Goal: Task Accomplishment & Management: Complete application form

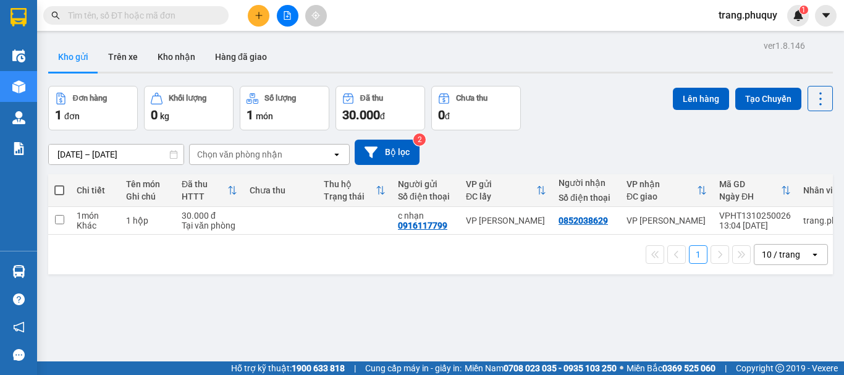
click at [262, 17] on icon "plus" at bounding box center [259, 15] width 9 height 9
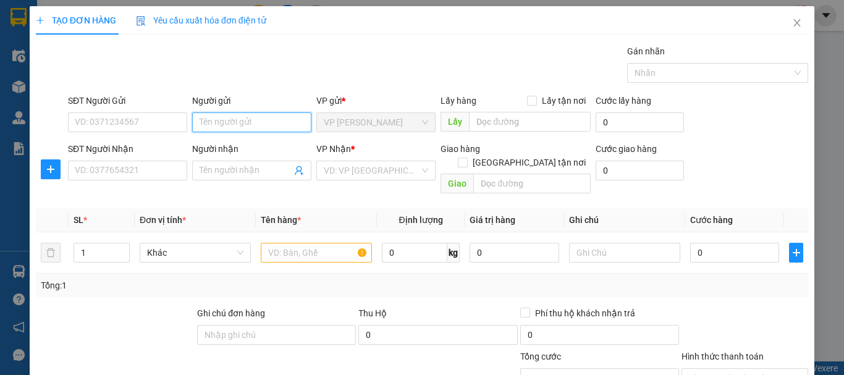
click at [209, 122] on input "Người gửi" at bounding box center [251, 122] width 119 height 20
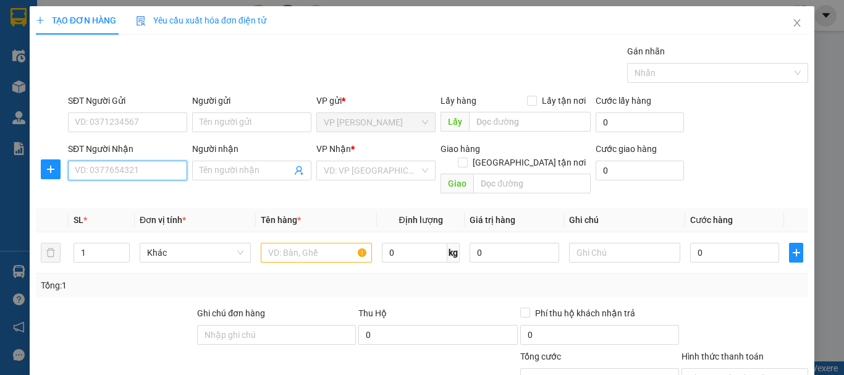
click at [139, 170] on input "SĐT Người Nhận" at bounding box center [127, 171] width 119 height 20
type input "0936612555"
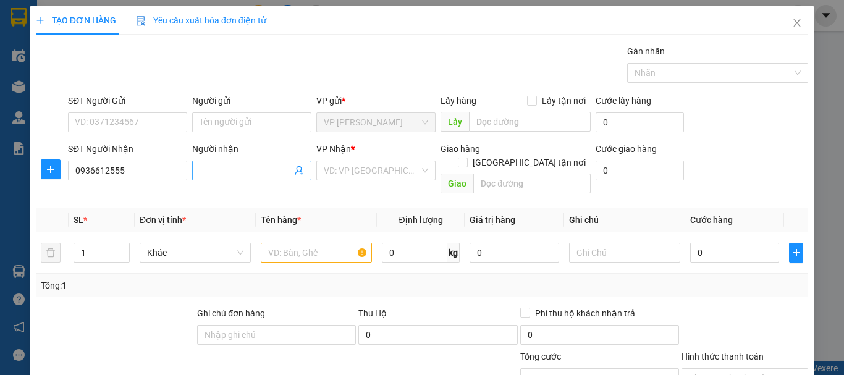
click at [229, 169] on input "Người nhận" at bounding box center [246, 171] width 92 height 14
drag, startPoint x: 231, startPoint y: 172, endPoint x: 224, endPoint y: 168, distance: 8.6
click at [224, 168] on input "C Quyene" at bounding box center [246, 171] width 92 height 14
drag, startPoint x: 235, startPoint y: 172, endPoint x: 223, endPoint y: 172, distance: 12.4
click at [223, 172] on input "C Quyene" at bounding box center [246, 171] width 92 height 14
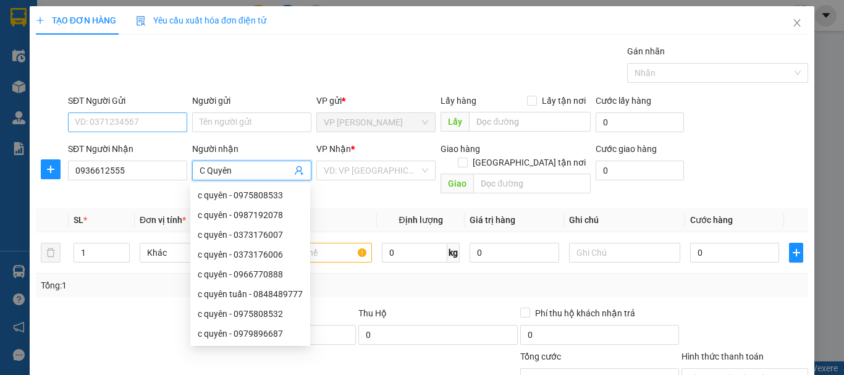
type input "C Quyên"
click at [98, 122] on input "SĐT Người Gửi" at bounding box center [127, 122] width 119 height 20
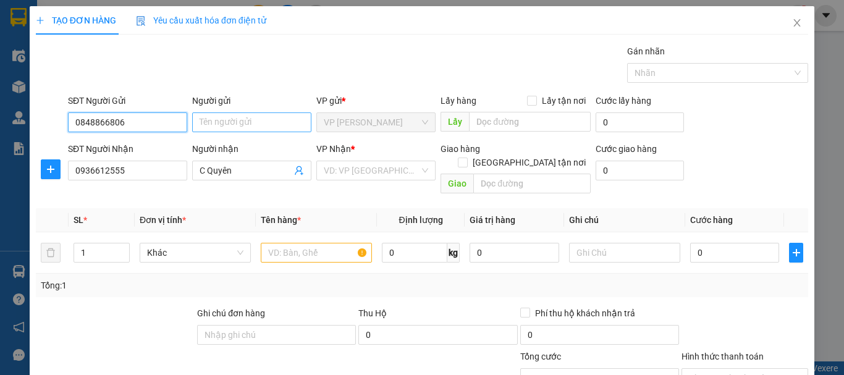
type input "0848866806"
click at [220, 132] on input "Người gửi" at bounding box center [251, 122] width 119 height 20
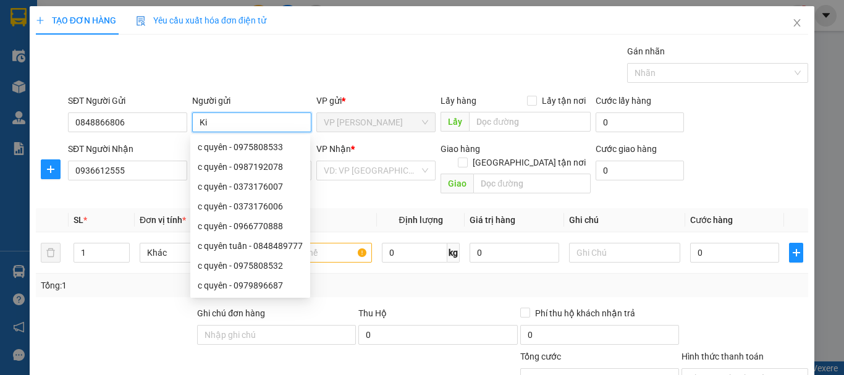
type input "K"
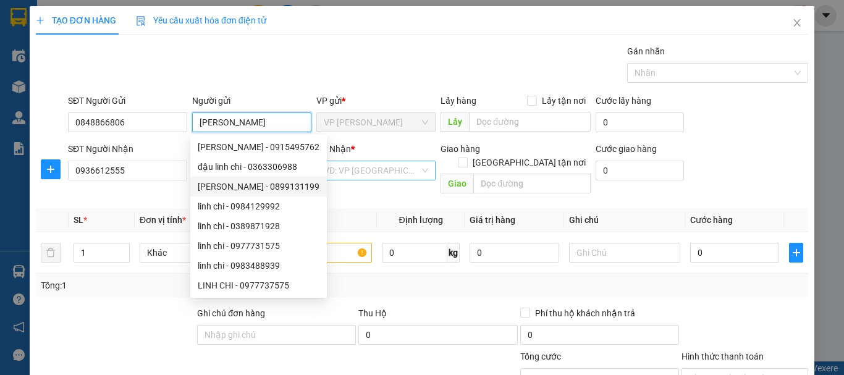
type input "Linh Chi"
click at [383, 169] on input "search" at bounding box center [372, 170] width 96 height 19
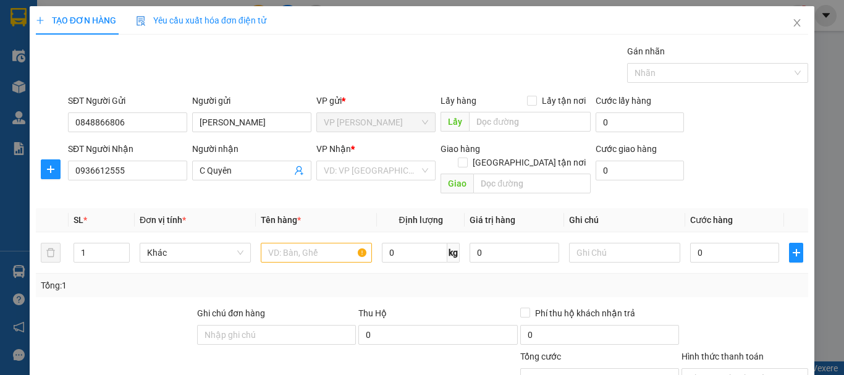
click at [458, 279] on div "Tổng: 1" at bounding box center [422, 286] width 762 height 14
click at [368, 172] on input "search" at bounding box center [372, 170] width 96 height 19
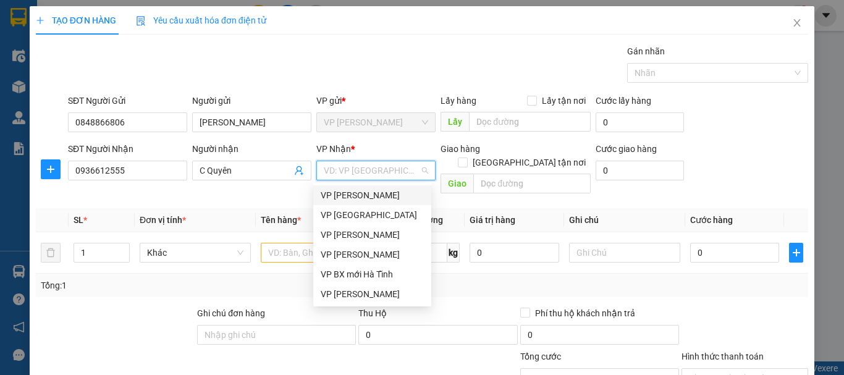
click at [389, 173] on input "search" at bounding box center [372, 170] width 96 height 19
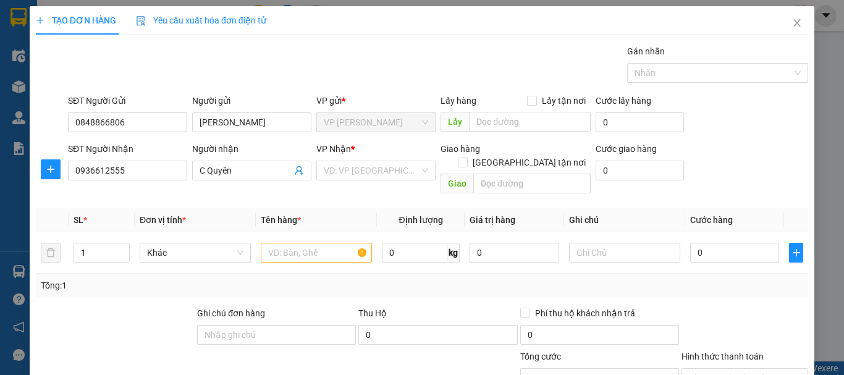
click at [459, 279] on div "Tổng: 1" at bounding box center [422, 286] width 762 height 14
click at [406, 173] on input "search" at bounding box center [372, 170] width 96 height 19
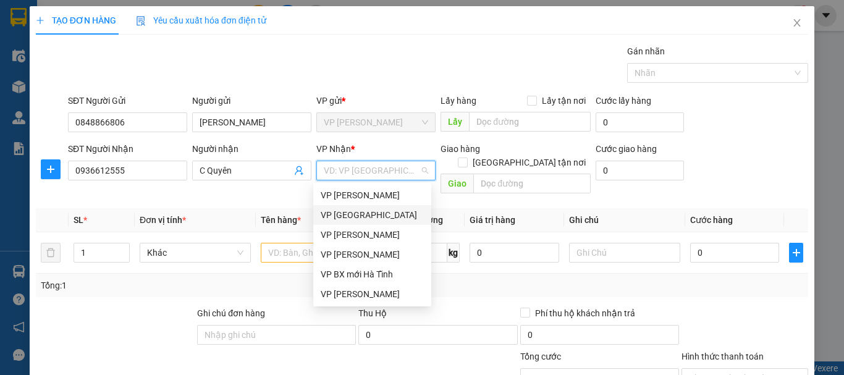
click at [458, 279] on div "Tổng: 1" at bounding box center [422, 286] width 762 height 14
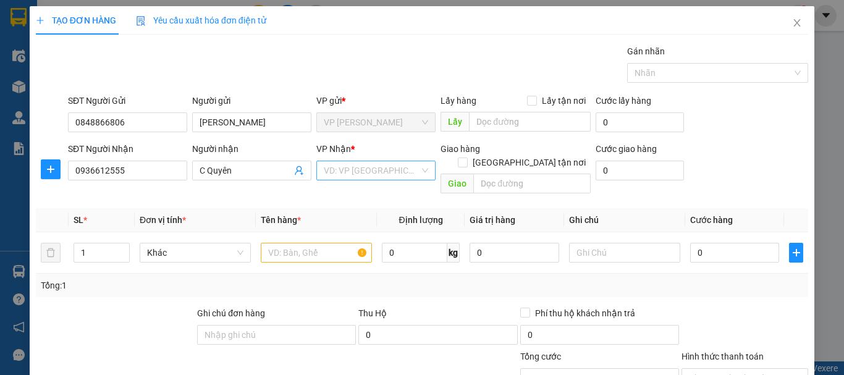
click at [401, 179] on div "VD: VP Sài Gòn" at bounding box center [375, 171] width 119 height 20
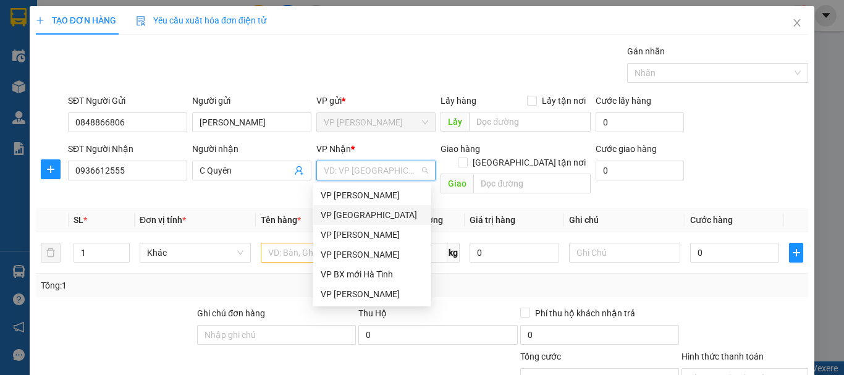
click at [418, 172] on div "VD: VP Sài Gòn" at bounding box center [375, 171] width 119 height 20
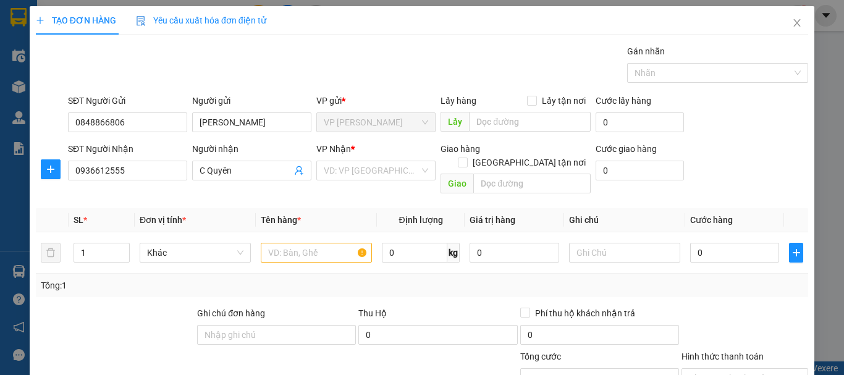
click at [465, 208] on th "Giá trị hàng" at bounding box center [514, 220] width 99 height 24
click at [403, 177] on input "search" at bounding box center [372, 170] width 96 height 19
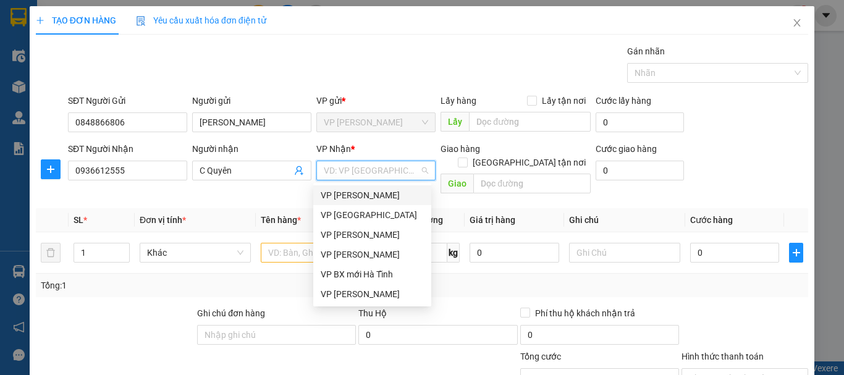
click at [369, 197] on div "VP Ngọc Hồi" at bounding box center [372, 195] width 103 height 14
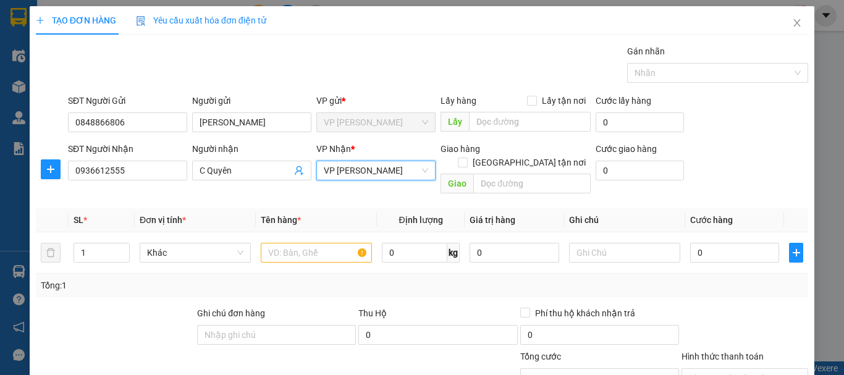
click at [449, 185] on div "Giao hàng Giao tận nơi Giao" at bounding box center [516, 170] width 150 height 57
click at [410, 169] on span "VP Ngọc Hồi" at bounding box center [376, 170] width 104 height 19
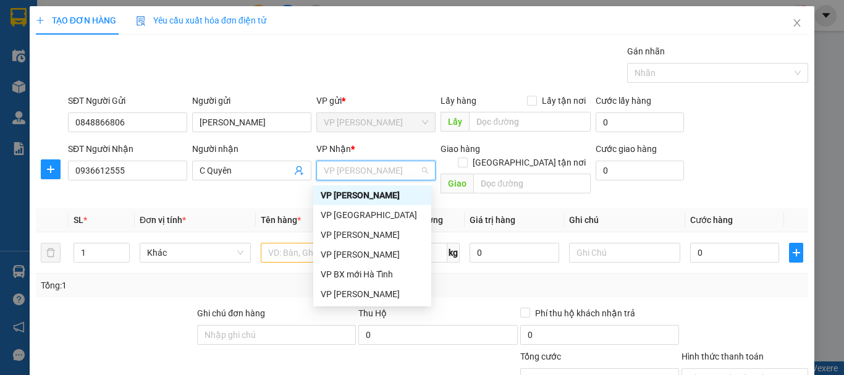
click at [400, 200] on div "VP Ngọc Hồi" at bounding box center [372, 195] width 103 height 14
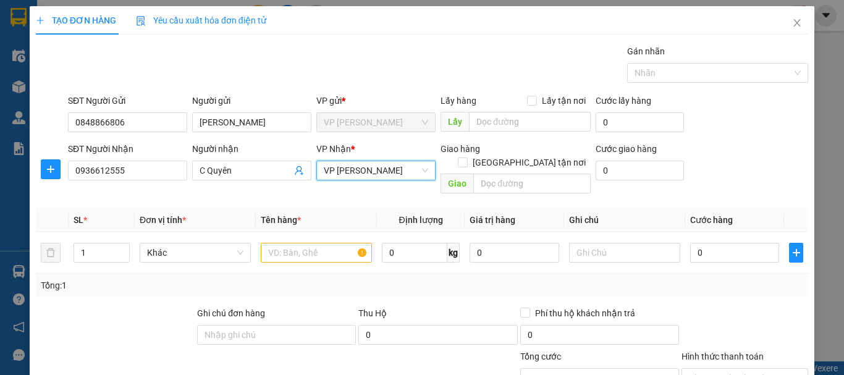
scroll to position [120, 0]
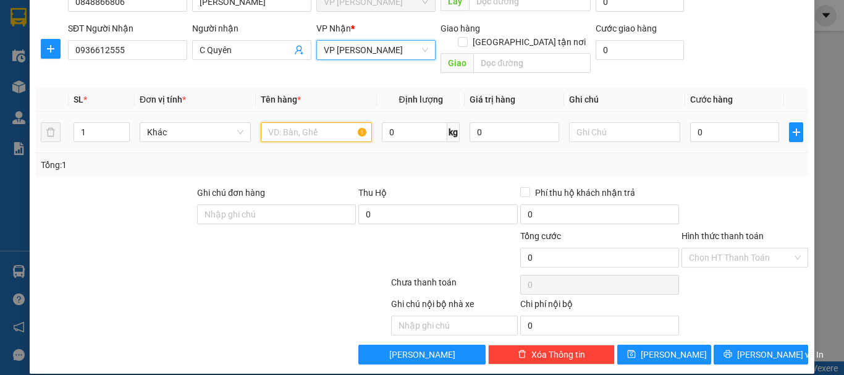
click at [303, 122] on input "text" at bounding box center [316, 132] width 111 height 20
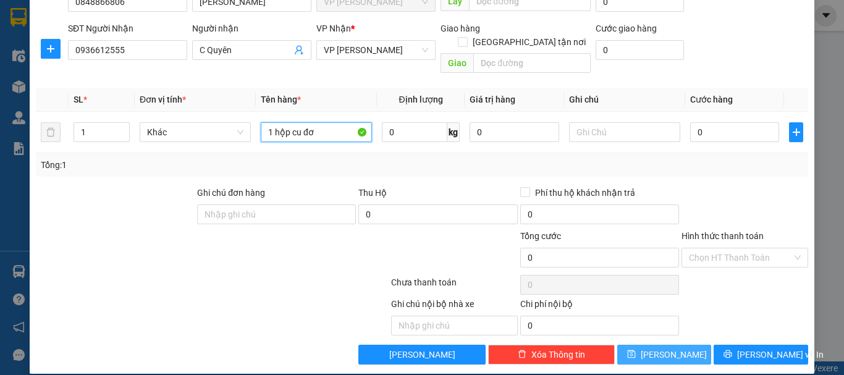
type input "1 hộp cu đơ"
click at [690, 345] on button "Lưu" at bounding box center [664, 355] width 95 height 20
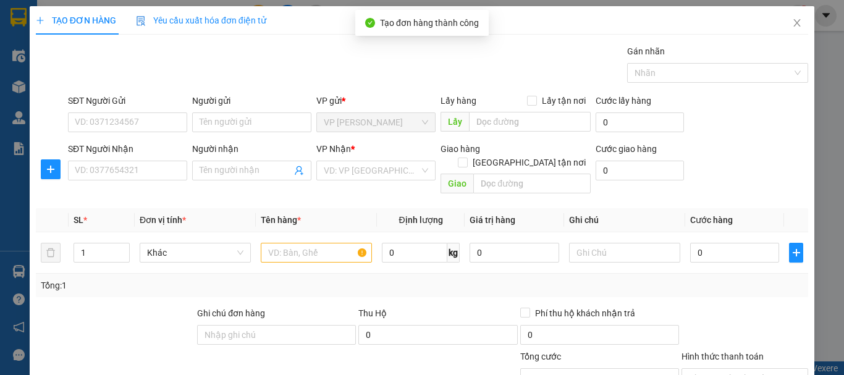
scroll to position [0, 0]
click at [794, 22] on icon "close" at bounding box center [797, 22] width 7 height 7
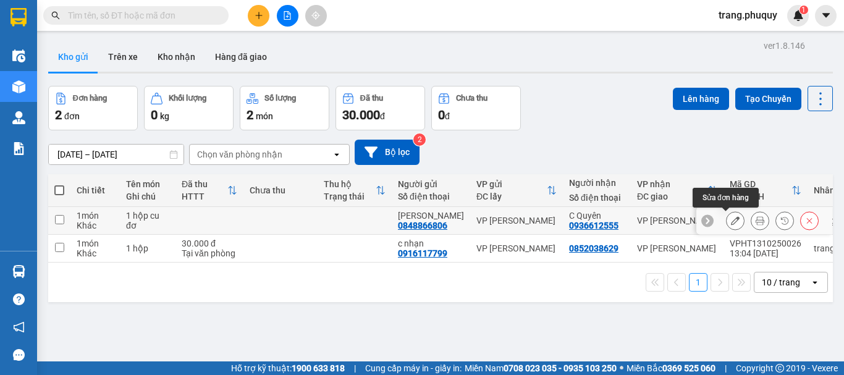
click at [730, 222] on button at bounding box center [735, 221] width 17 height 22
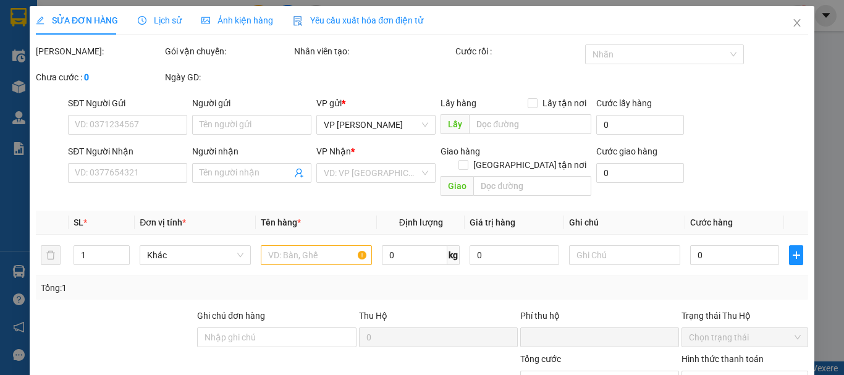
type input "0848866806"
type input "Linh Chi"
type input "0936612555"
type input "C Quyên"
type input "0"
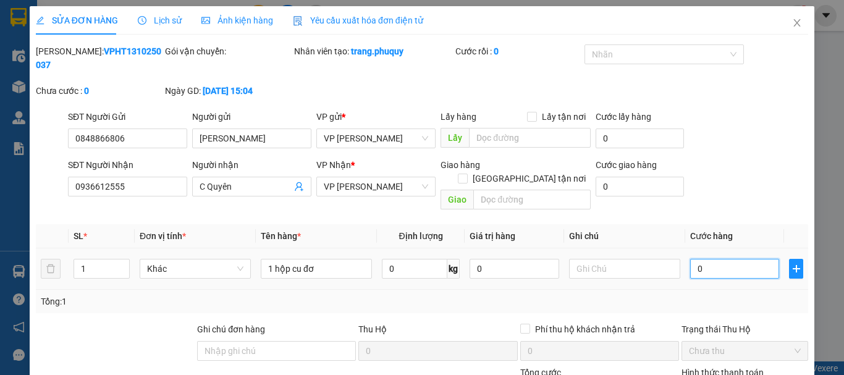
click at [714, 259] on input "0" at bounding box center [734, 269] width 89 height 20
type input "001"
type input "1"
type input "14"
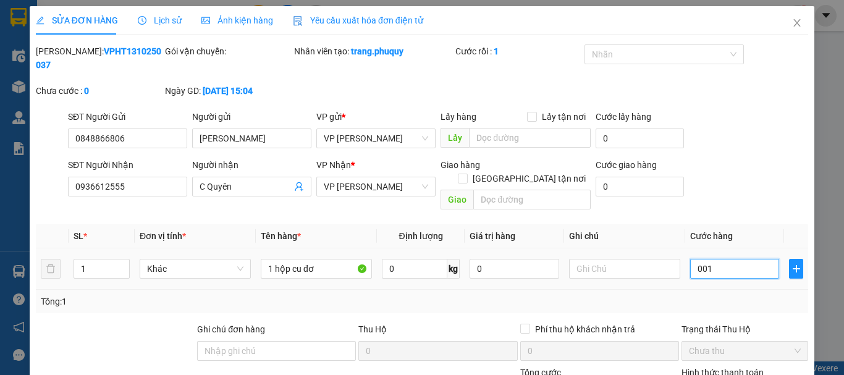
type input "14"
type input "00.140"
type input "140"
type input "00.014"
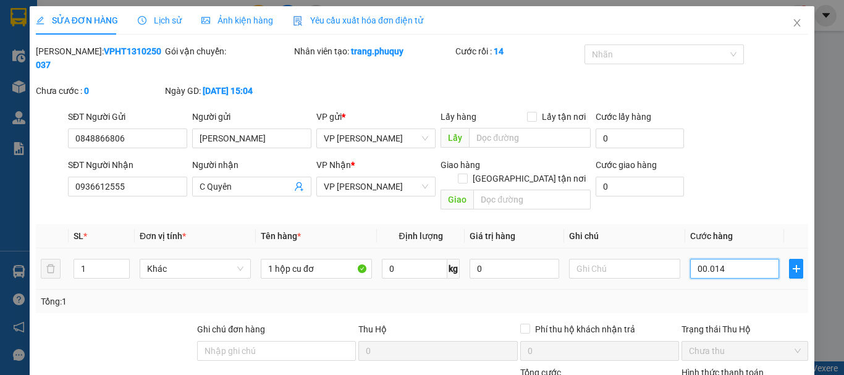
type input "14"
type input "1"
type input "000"
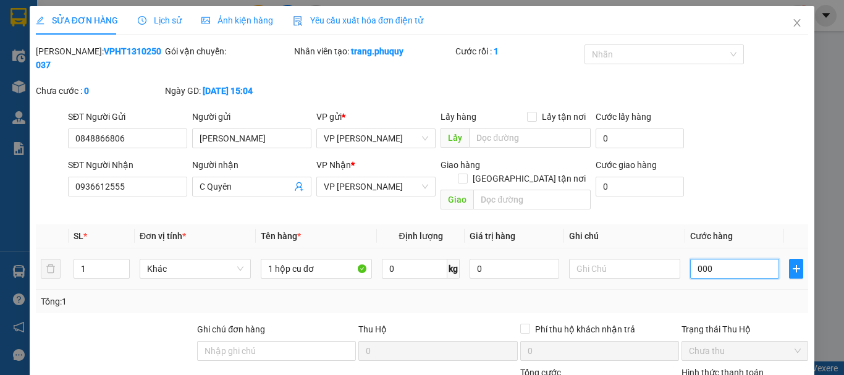
type input "0"
type input "001"
type input "1"
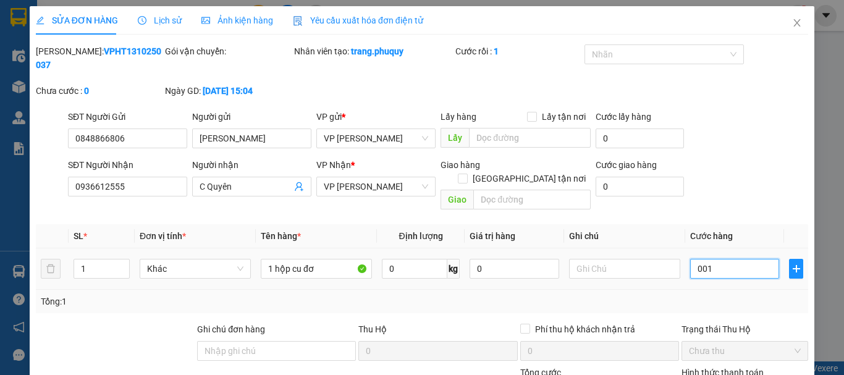
type input "14"
type input "00.140"
type input "140"
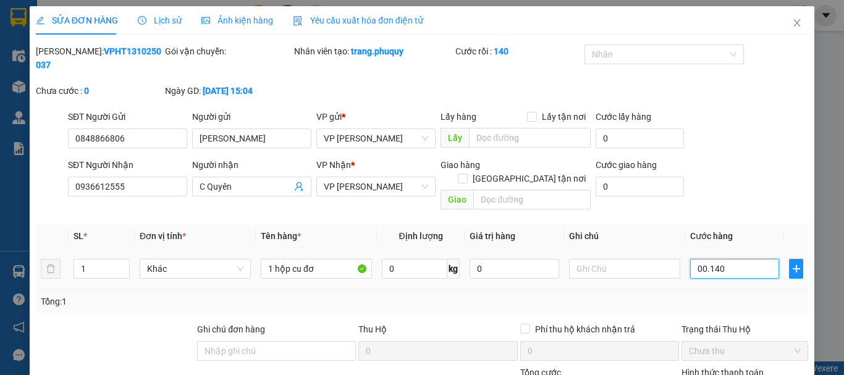
type input "00.014"
type input "1"
type input "0.001"
type input "0"
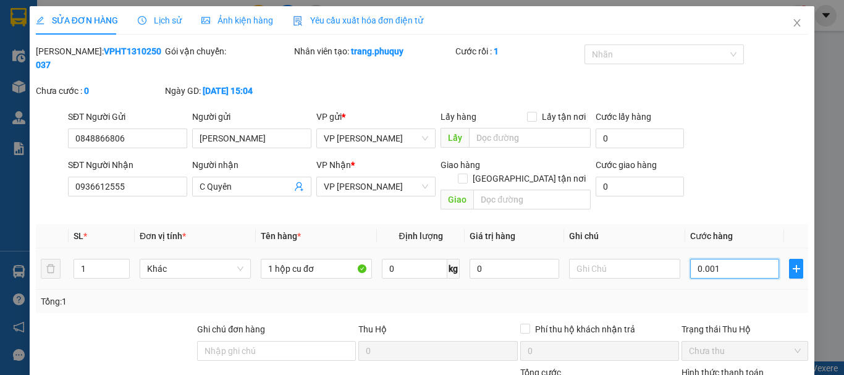
type input "0"
type input "001"
type input "1"
type input "14"
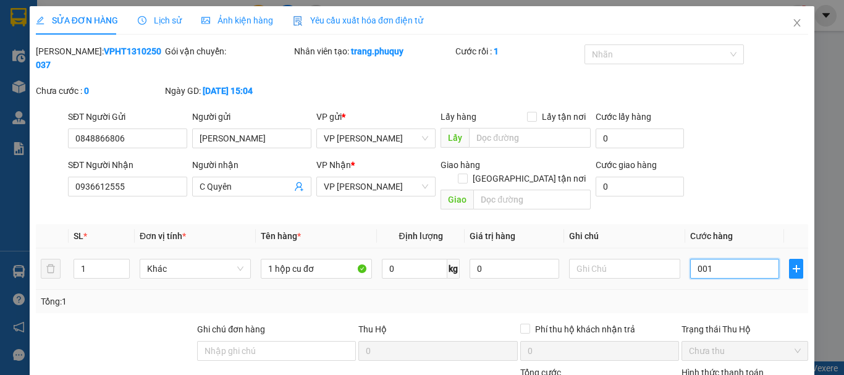
type input "14"
type input "0.014"
type input "14.000"
click at [724, 290] on div "Tổng: 1" at bounding box center [422, 301] width 772 height 23
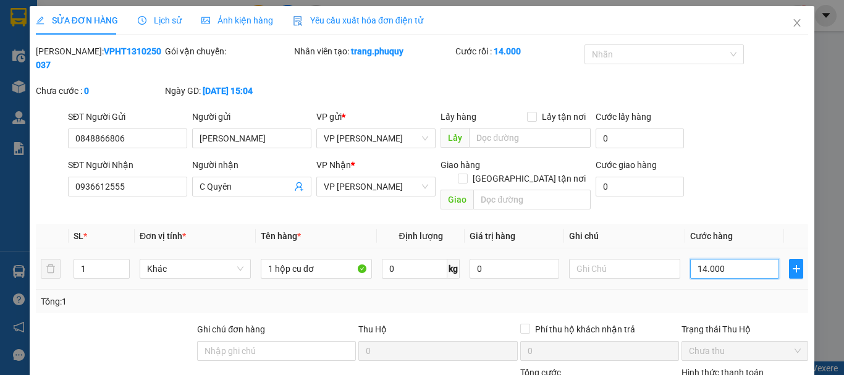
click at [722, 259] on input "14.000" at bounding box center [734, 269] width 89 height 20
click at [723, 259] on input "14.000" at bounding box center [734, 269] width 89 height 20
drag, startPoint x: 722, startPoint y: 248, endPoint x: 675, endPoint y: 209, distance: 60.6
click at [690, 259] on input "14.000" at bounding box center [734, 269] width 89 height 20
type input "0"
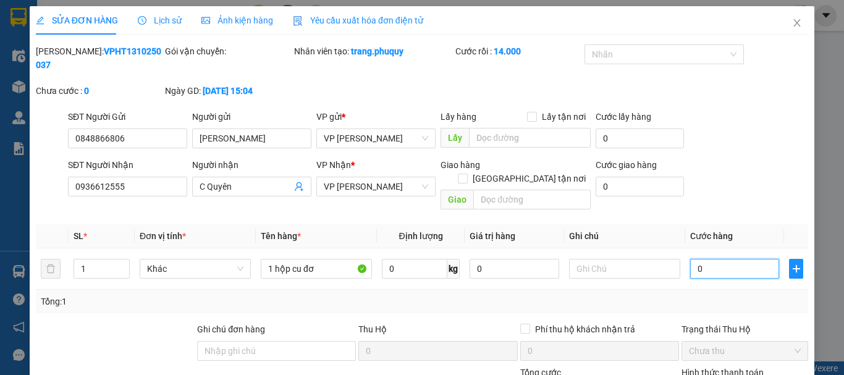
type input "0"
type input "1"
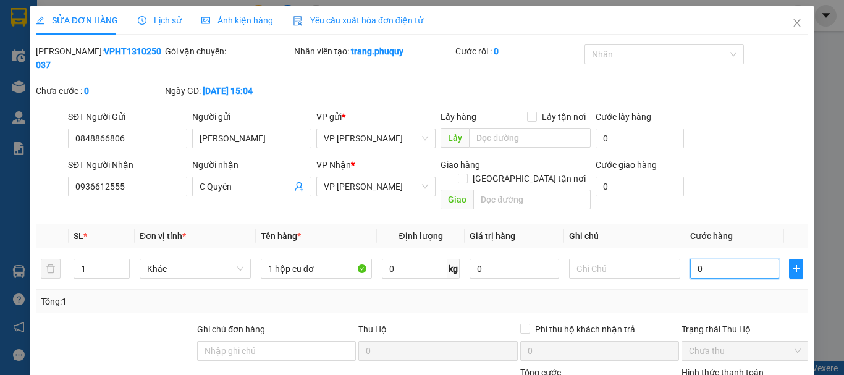
type input "001"
type input "14"
type input "0.014"
type input "140"
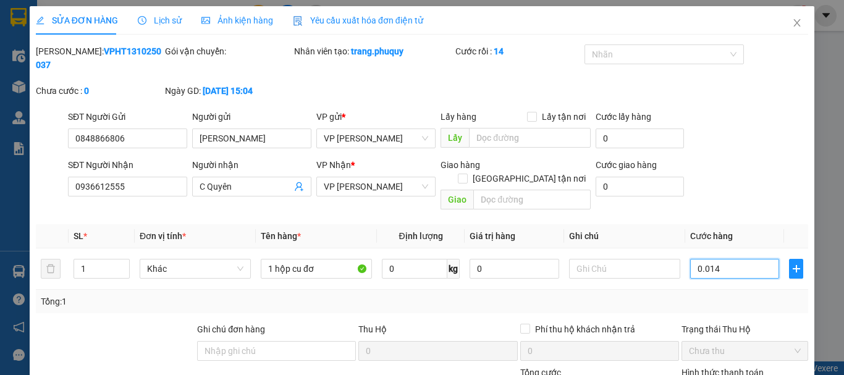
type input "140"
type input "00.140"
click at [778, 323] on div "Trạng thái Thu Hộ" at bounding box center [744, 330] width 127 height 14
type input "140.000"
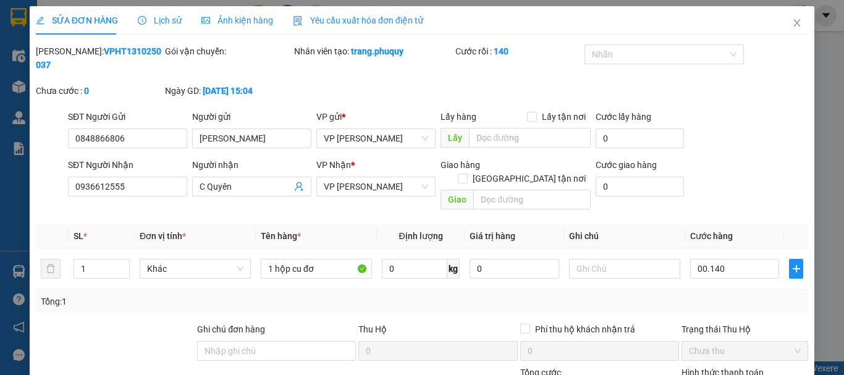
type input "140.000"
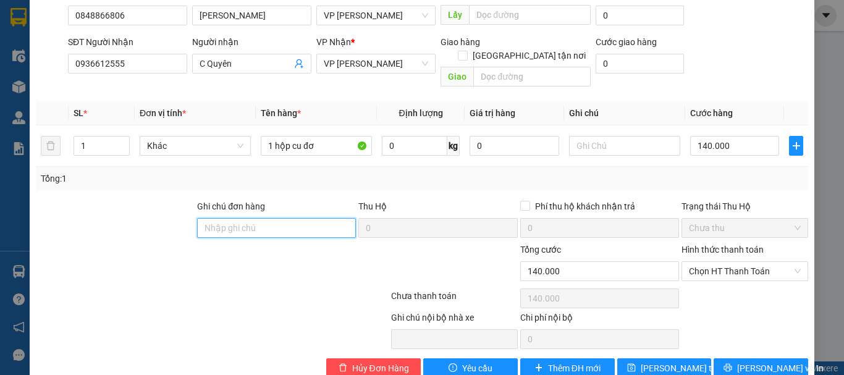
click at [231, 218] on input "Ghi chú đơn hàng" at bounding box center [276, 228] width 159 height 20
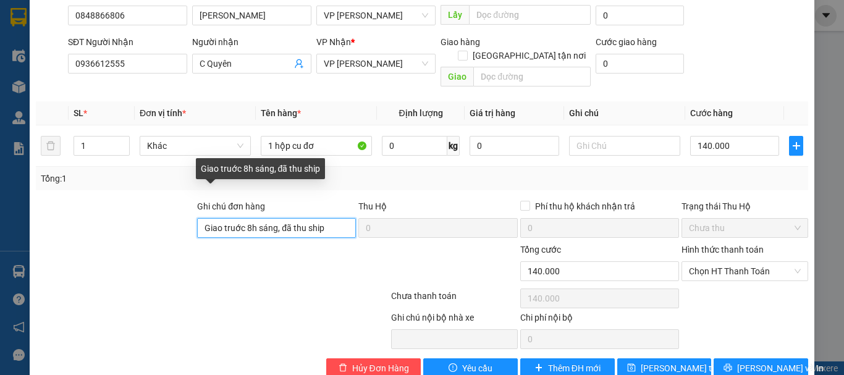
drag, startPoint x: 324, startPoint y: 201, endPoint x: 195, endPoint y: 205, distance: 129.2
click at [200, 218] on input "Giao truớc 8h sáng, đã thu ship" at bounding box center [276, 228] width 159 height 20
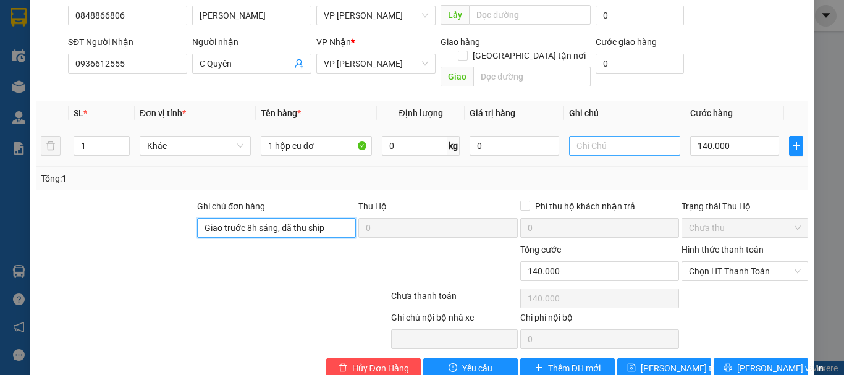
type input "Giao truớc 8h sáng, đã thu ship"
click at [612, 136] on input "text" at bounding box center [624, 146] width 111 height 20
paste input "Giao truớc 8h sáng, đã thu ship"
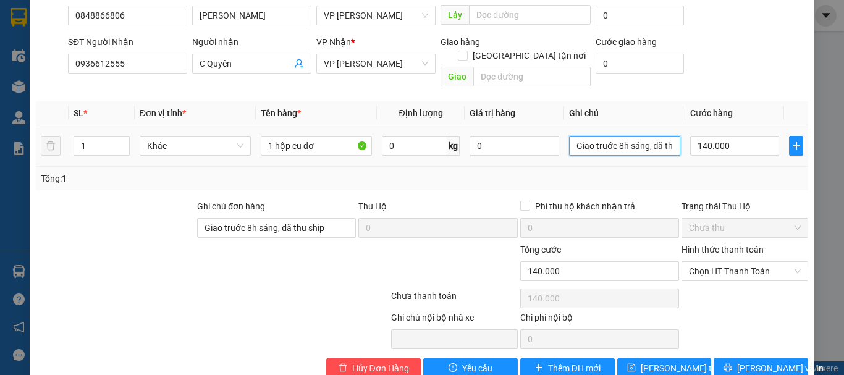
scroll to position [0, 24]
click at [720, 262] on span "Chọn HT Thanh Toán" at bounding box center [745, 271] width 112 height 19
type input "Giao truớc 8h sáng, đã thu ship"
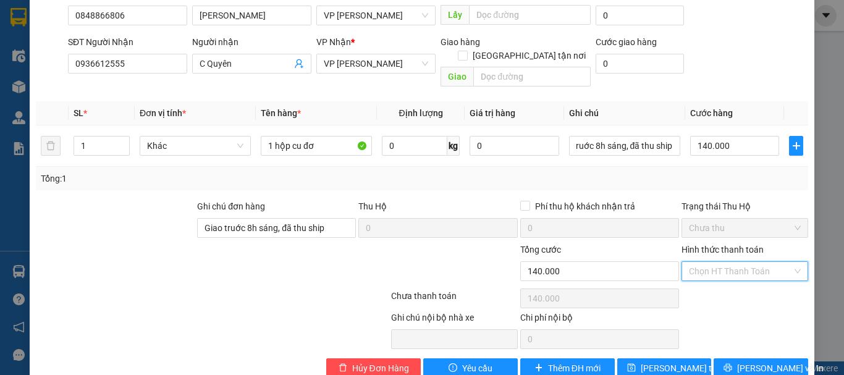
scroll to position [0, 0]
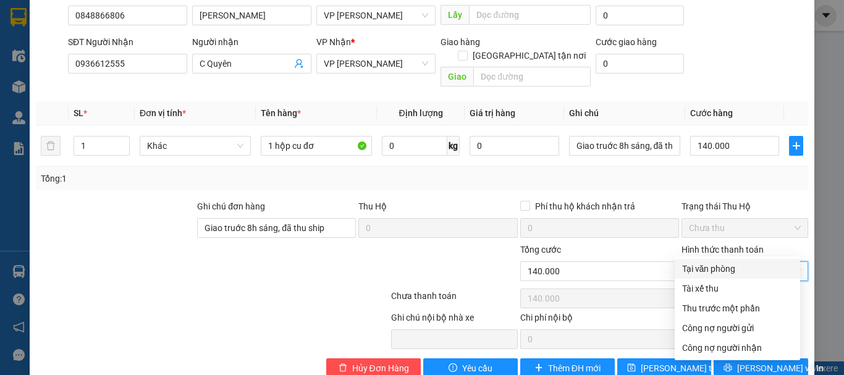
click at [716, 269] on div "Tại văn phòng" at bounding box center [737, 269] width 111 height 14
type input "0"
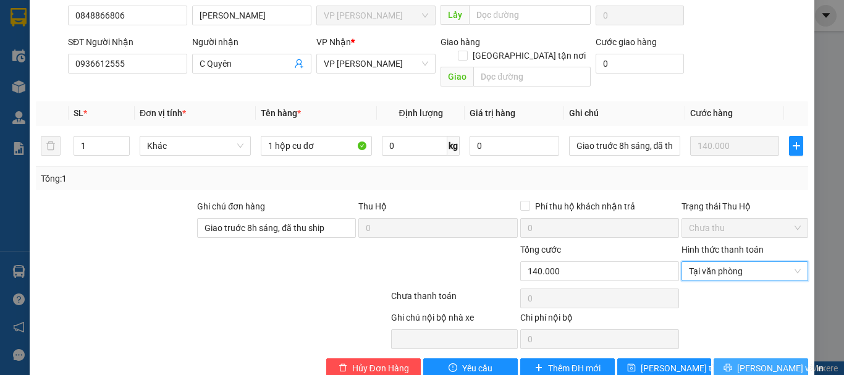
click at [738, 358] on button "Lưu và In" at bounding box center [761, 368] width 95 height 20
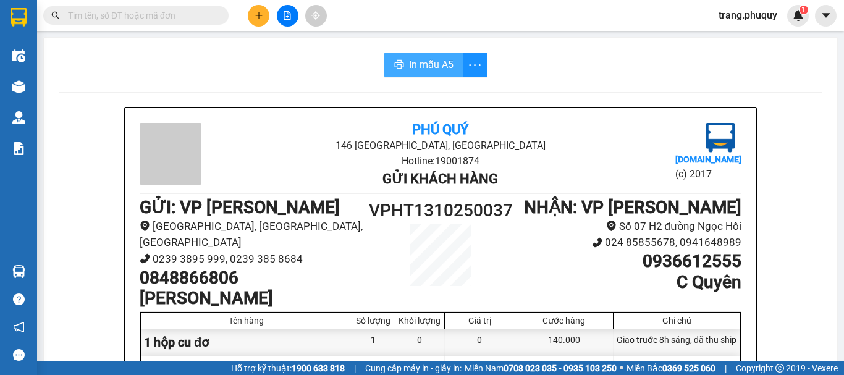
click at [416, 65] on span "In mẫu A5" at bounding box center [431, 64] width 44 height 15
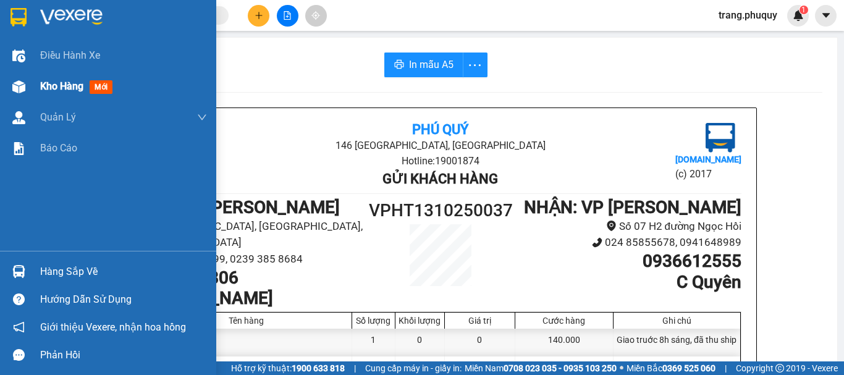
click at [73, 80] on span "Kho hàng" at bounding box center [61, 86] width 43 height 12
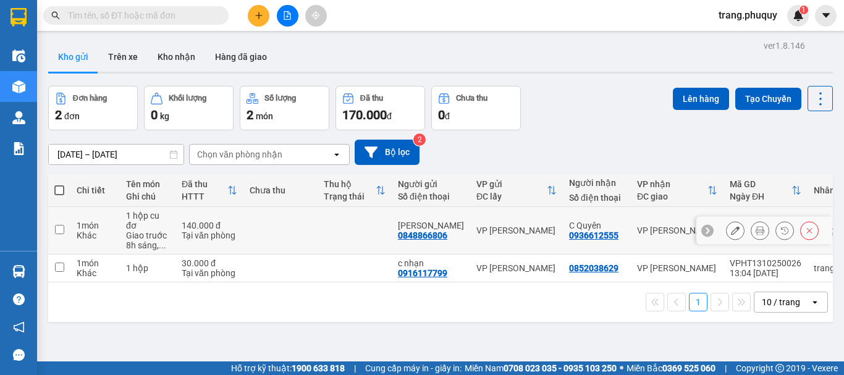
click at [731, 230] on icon at bounding box center [735, 230] width 9 height 9
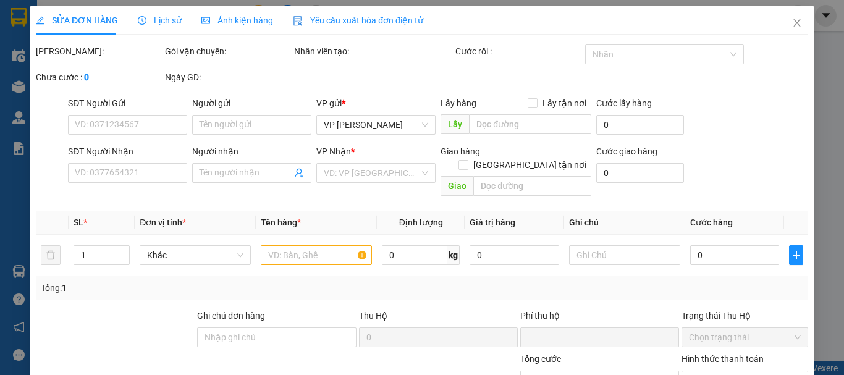
type input "0848866806"
type input "Linh Chi"
type input "0936612555"
type input "C Quyên"
type input "Giao truớc 8h sáng, đã thu ship"
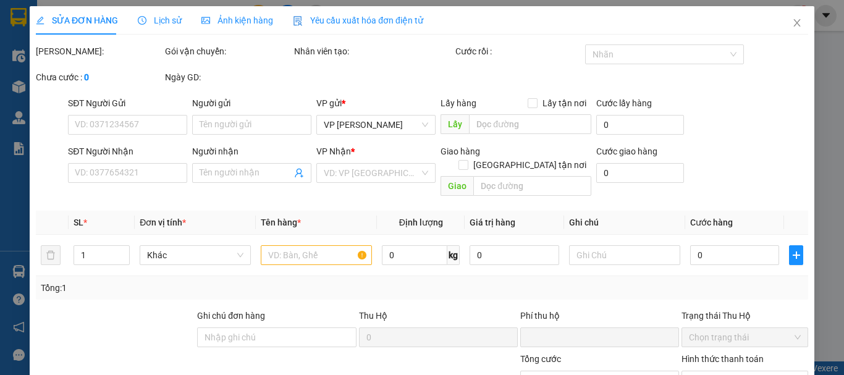
type input "0"
type input "140.000"
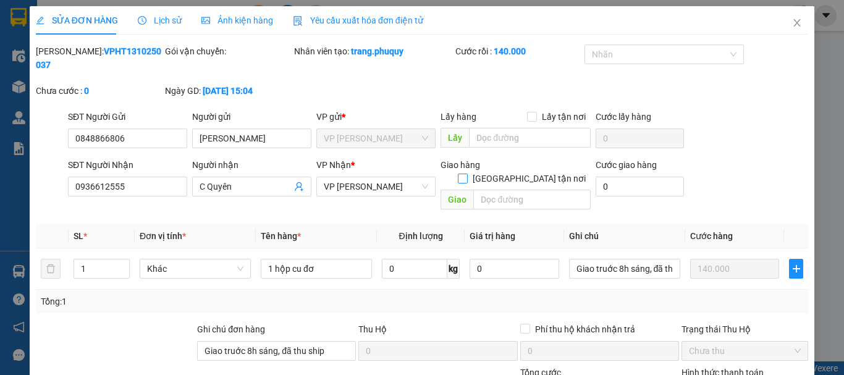
click at [528, 172] on span "Giao tận nơi" at bounding box center [529, 179] width 123 height 14
click at [466, 174] on input "Giao tận nơi" at bounding box center [462, 178] width 9 height 9
checkbox input "true"
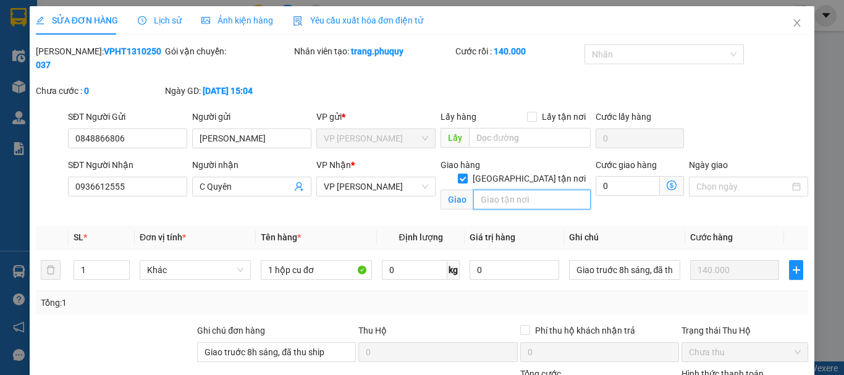
click at [512, 190] on input "text" at bounding box center [531, 200] width 117 height 20
click at [483, 190] on input "198 Trần Quang KKhải, Hoàn Kiếm, Hà Nội" at bounding box center [531, 200] width 117 height 20
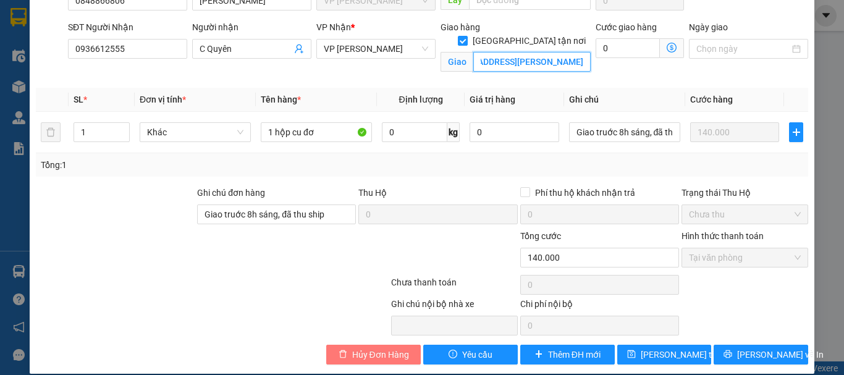
type input "198 Trần Quang Khải, Hoàn Kiếm, Hà Nội"
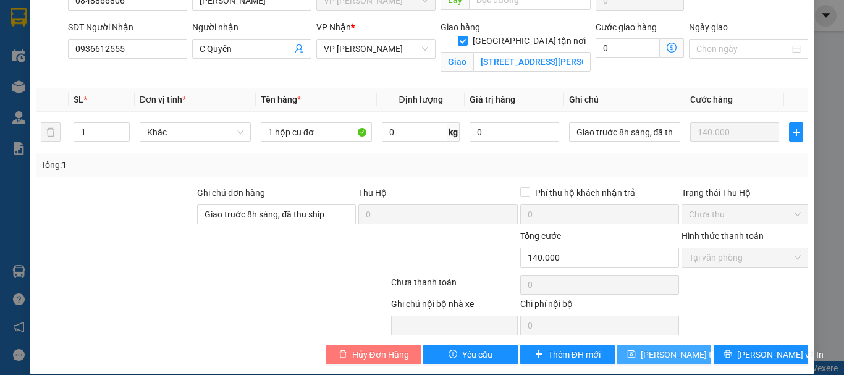
drag, startPoint x: 379, startPoint y: 342, endPoint x: 682, endPoint y: 341, distance: 302.7
click at [682, 345] on div "Hủy Đơn Hàng Yêu cầu Thêm ĐH mới Lưu thay đổi Lưu và In" at bounding box center [422, 355] width 775 height 20
click at [682, 348] on span "Lưu thay đổi" at bounding box center [690, 355] width 99 height 14
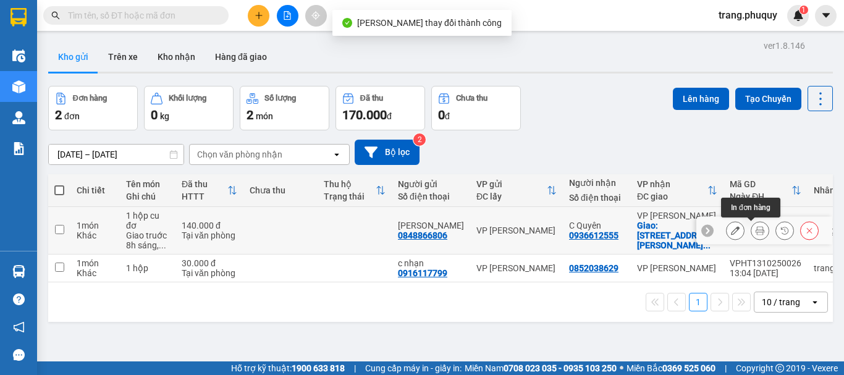
click at [753, 235] on button at bounding box center [759, 231] width 17 height 22
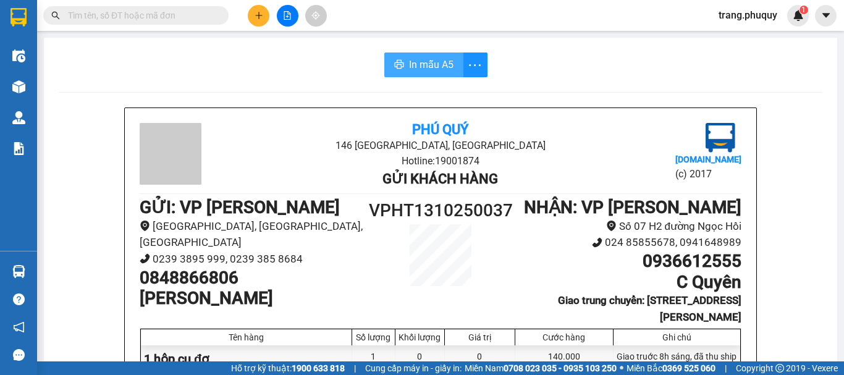
click at [439, 70] on span "In mẫu A5" at bounding box center [431, 64] width 44 height 15
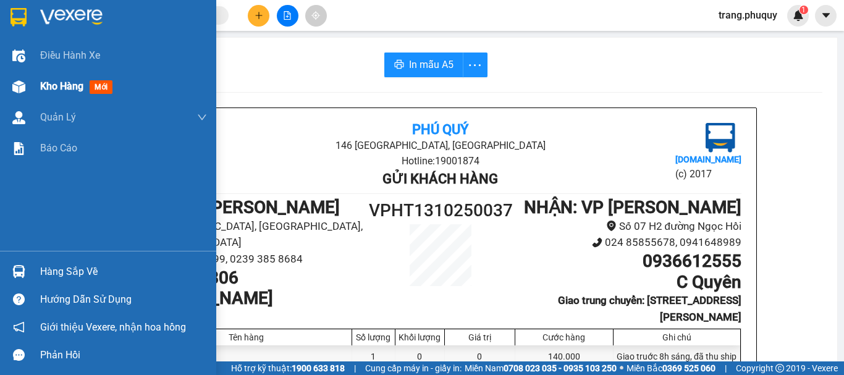
click at [28, 96] on div at bounding box center [19, 87] width 22 height 22
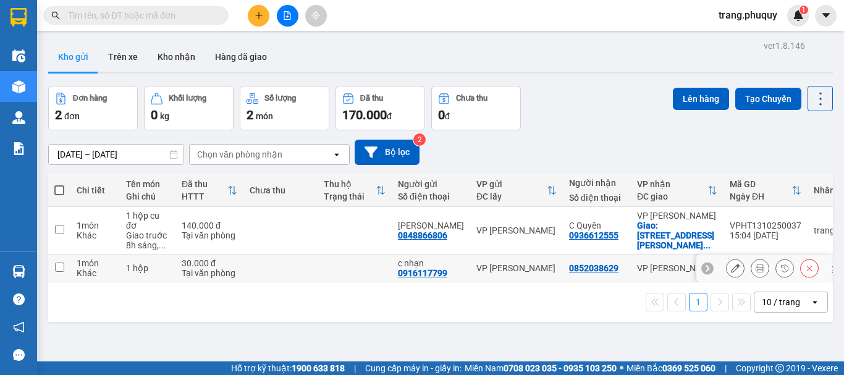
click at [751, 271] on button at bounding box center [759, 269] width 17 height 22
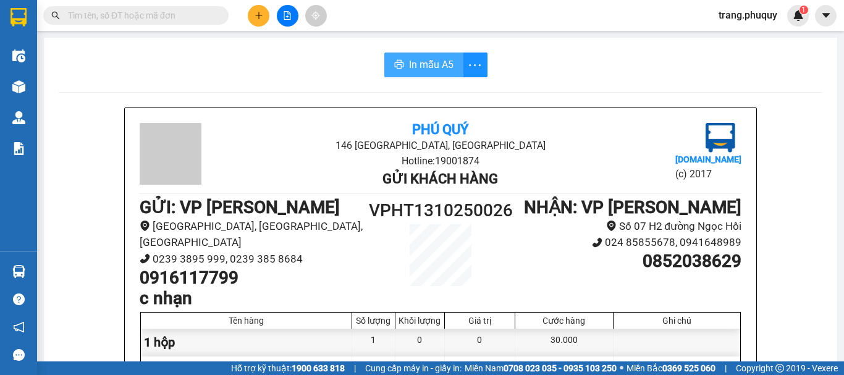
click at [432, 60] on span "In mẫu A5" at bounding box center [431, 64] width 44 height 15
